Goal: Check status: Check status

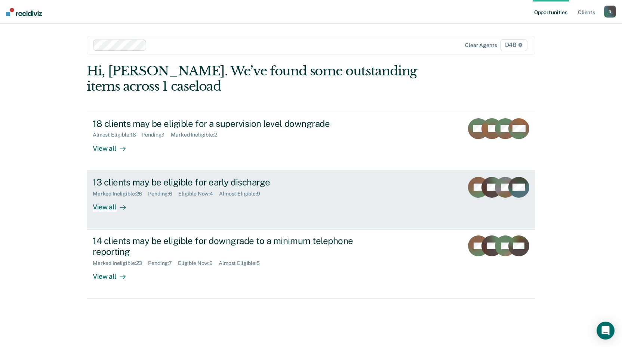
click at [108, 210] on div "View all" at bounding box center [114, 204] width 42 height 15
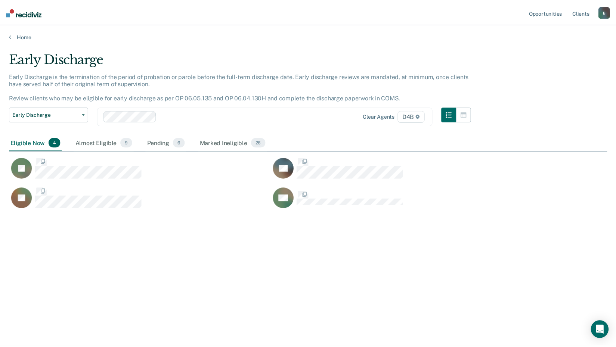
scroll to position [234, 598]
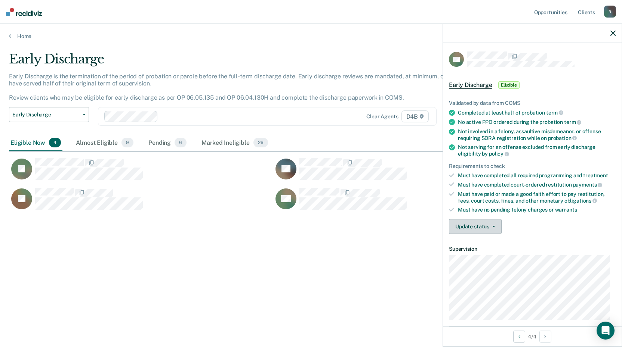
click at [490, 226] on span "button" at bounding box center [492, 226] width 6 height 1
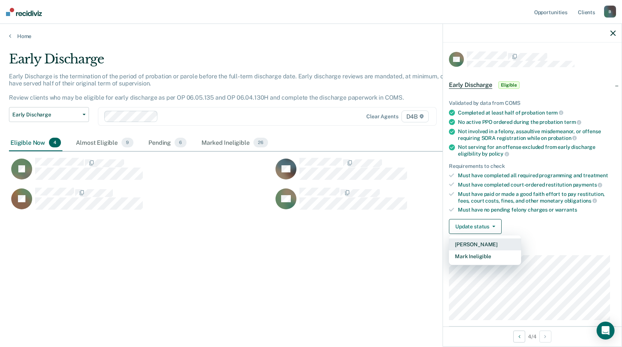
click at [490, 244] on button "[PERSON_NAME]" at bounding box center [485, 245] width 72 height 12
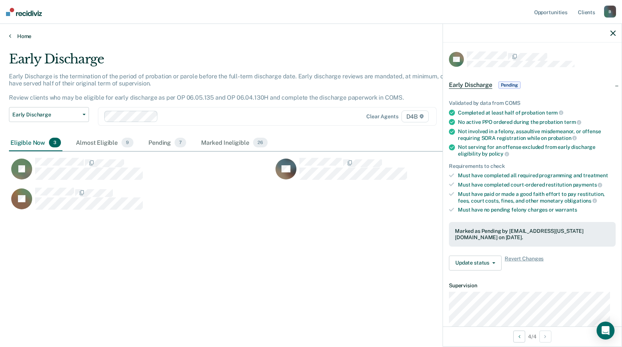
click at [11, 37] on link "Home" at bounding box center [311, 36] width 604 height 7
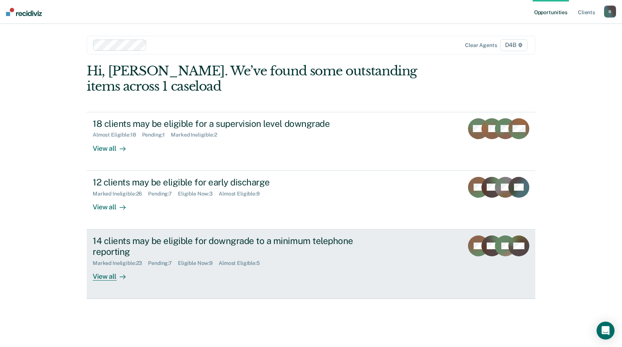
click at [114, 280] on div "View all" at bounding box center [114, 273] width 42 height 15
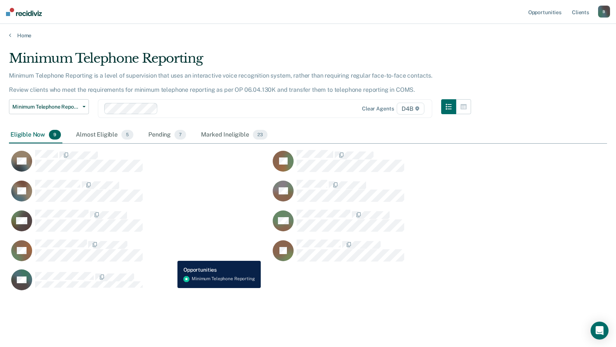
scroll to position [6, 0]
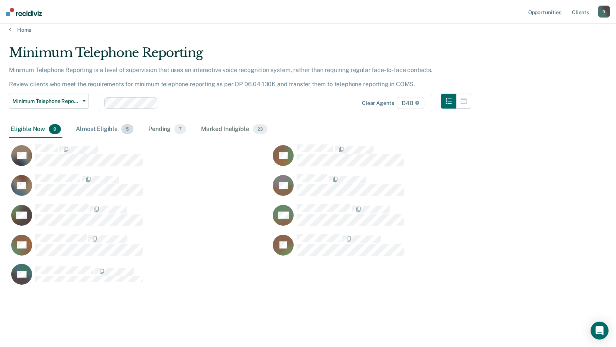
click at [111, 129] on div "Almost Eligible 5" at bounding box center [104, 129] width 61 height 16
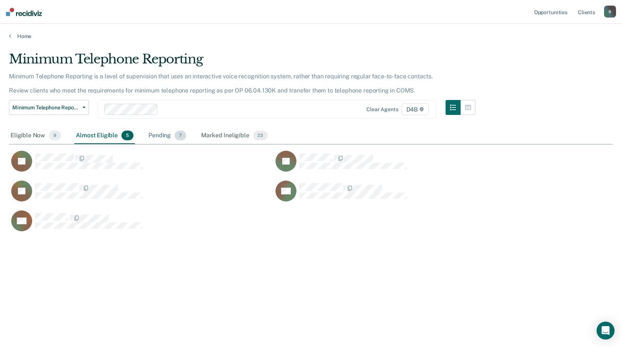
click at [160, 136] on div "Pending 7" at bounding box center [167, 136] width 41 height 16
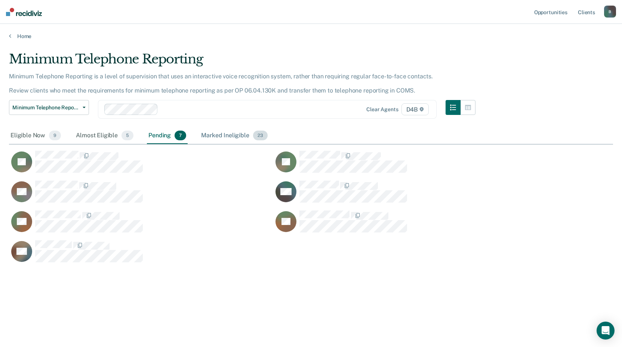
click at [239, 136] on div "Marked Ineligible 23" at bounding box center [233, 136] width 69 height 16
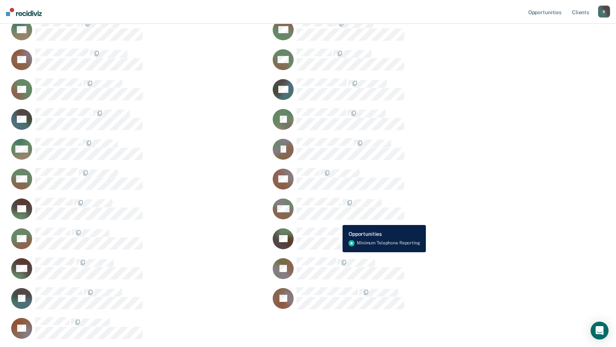
scroll to position [149, 0]
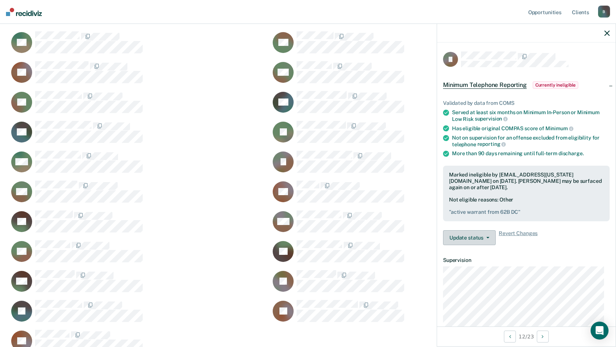
click at [476, 237] on button "Update status" at bounding box center [469, 237] width 53 height 15
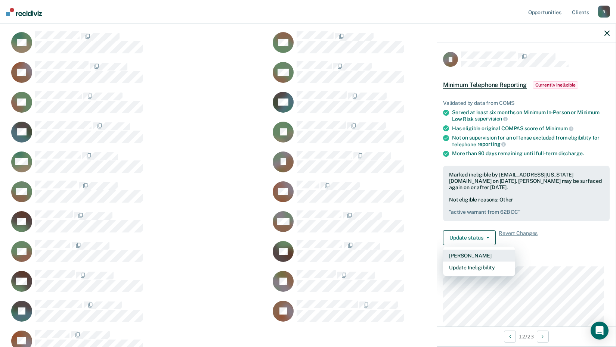
click at [484, 256] on button "[PERSON_NAME]" at bounding box center [479, 256] width 72 height 12
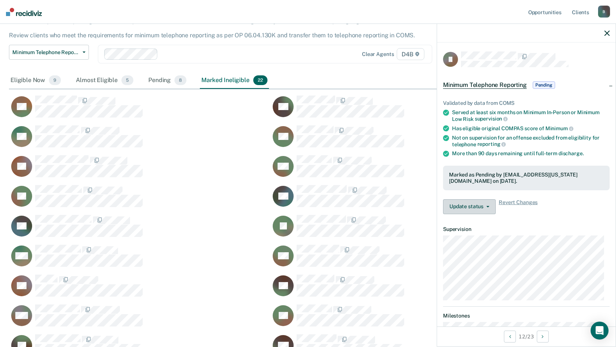
scroll to position [36, 0]
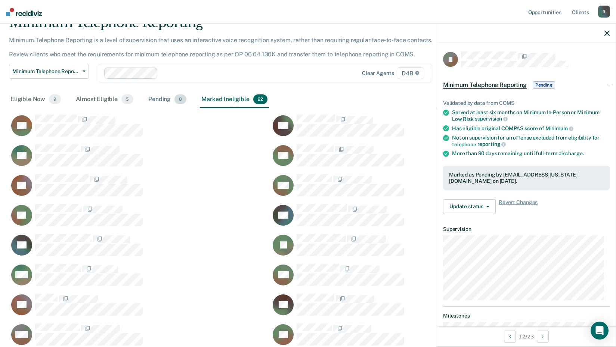
click at [161, 100] on div "Pending 8" at bounding box center [167, 100] width 41 height 16
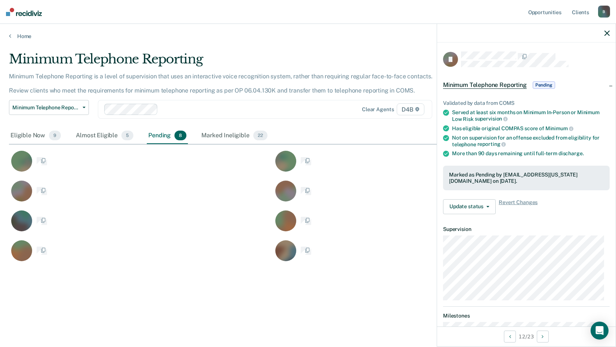
scroll to position [6, 6]
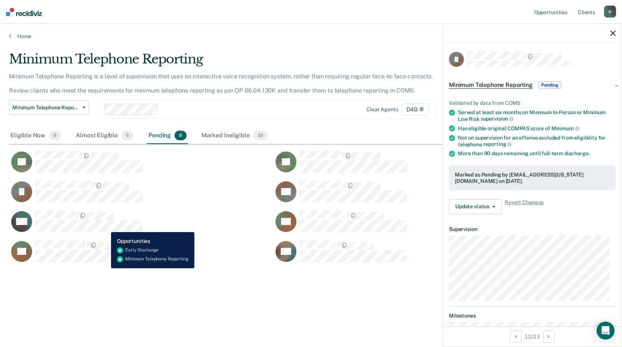
click at [108, 227] on div "CaseloadOpportunityCell-0719346" at bounding box center [89, 222] width 108 height 22
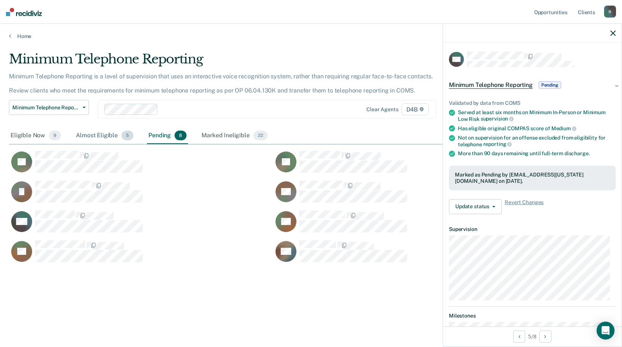
click at [100, 137] on div "Almost Eligible 5" at bounding box center [104, 136] width 61 height 16
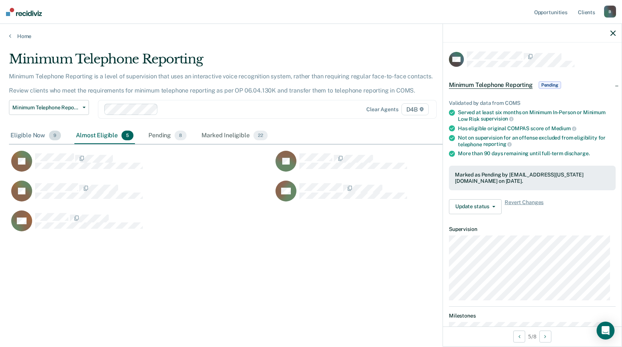
click at [24, 131] on div "Eligible Now 9" at bounding box center [35, 136] width 53 height 16
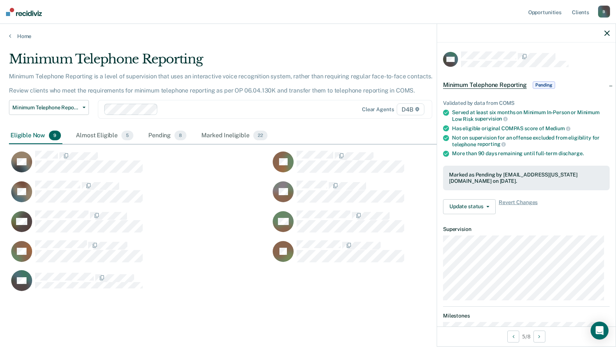
scroll to position [241, 592]
click at [227, 136] on div "Marked Ineligible 22" at bounding box center [234, 136] width 69 height 16
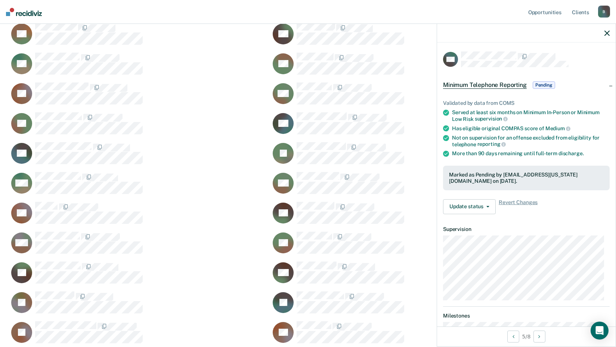
scroll to position [0, 0]
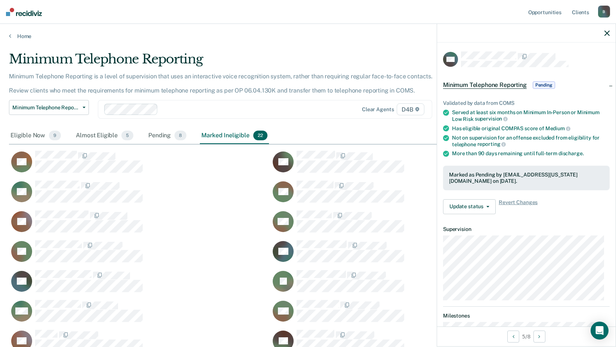
click at [9, 36] on div "Home" at bounding box center [308, 32] width 616 height 16
click at [10, 39] on link "Home" at bounding box center [308, 36] width 598 height 7
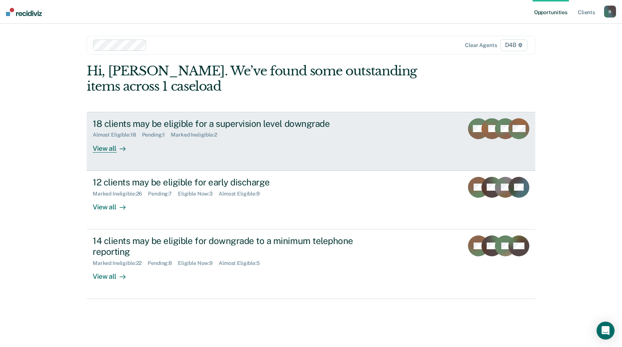
click at [118, 149] on div at bounding box center [121, 148] width 9 height 9
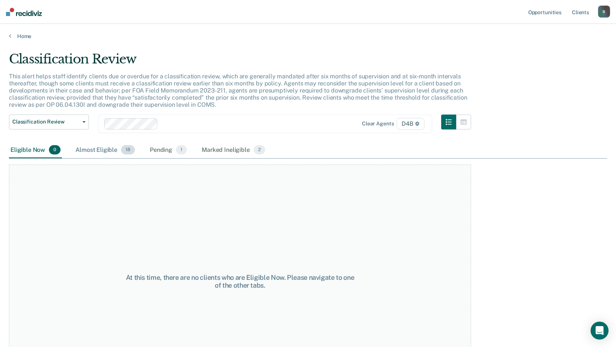
click at [97, 151] on div "Almost Eligible 18" at bounding box center [105, 150] width 62 height 16
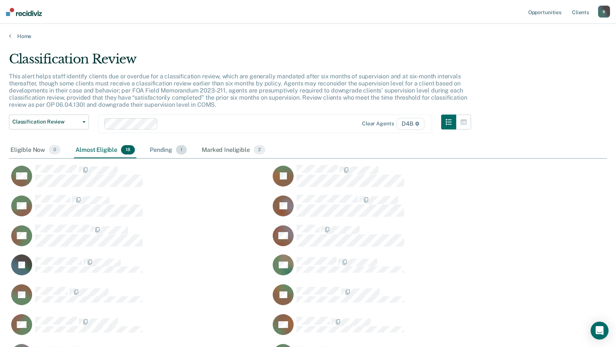
click at [162, 149] on div "Pending 1" at bounding box center [168, 150] width 40 height 16
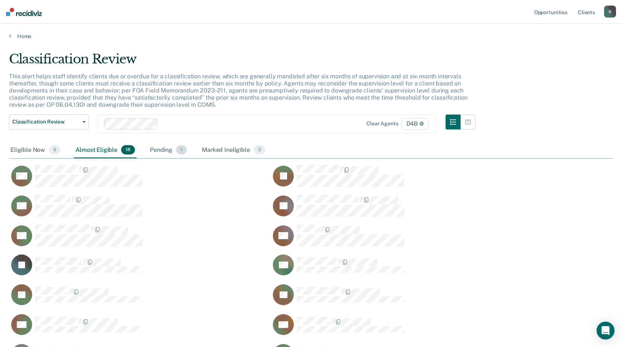
scroll to position [6, 6]
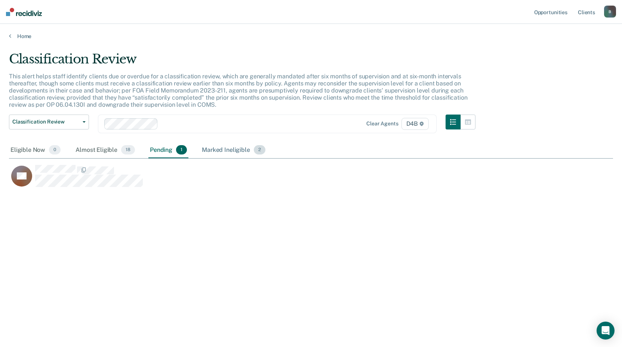
click at [216, 152] on div "Marked Ineligible 2" at bounding box center [233, 150] width 66 height 16
click at [29, 151] on div "Eligible Now 0" at bounding box center [35, 150] width 53 height 16
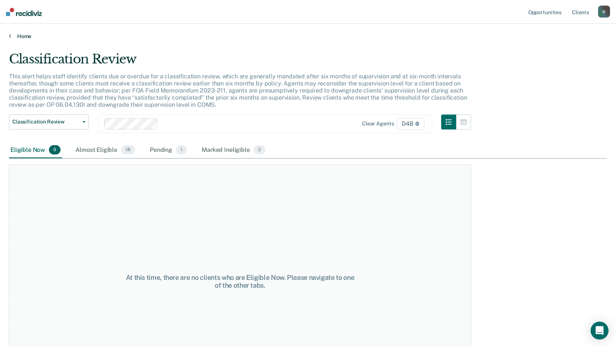
click at [10, 37] on icon at bounding box center [10, 36] width 2 height 6
